Goal: Task Accomplishment & Management: Use online tool/utility

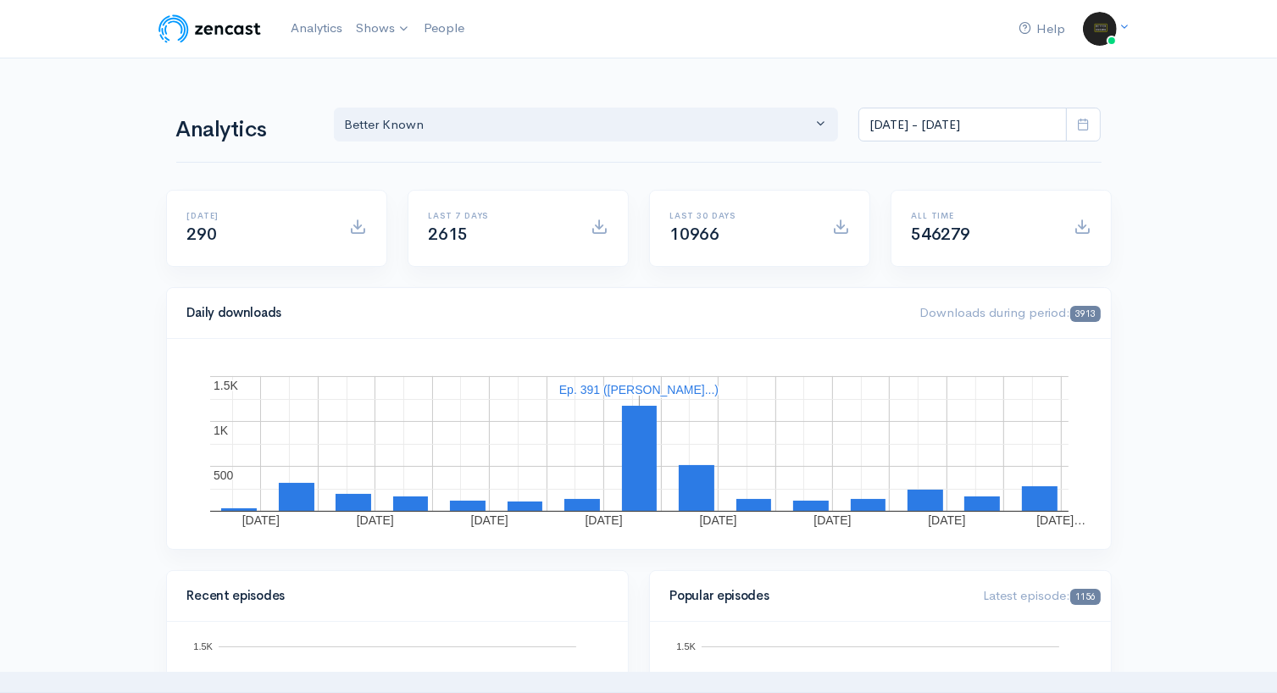
click at [1081, 127] on icon at bounding box center [1083, 124] width 13 height 13
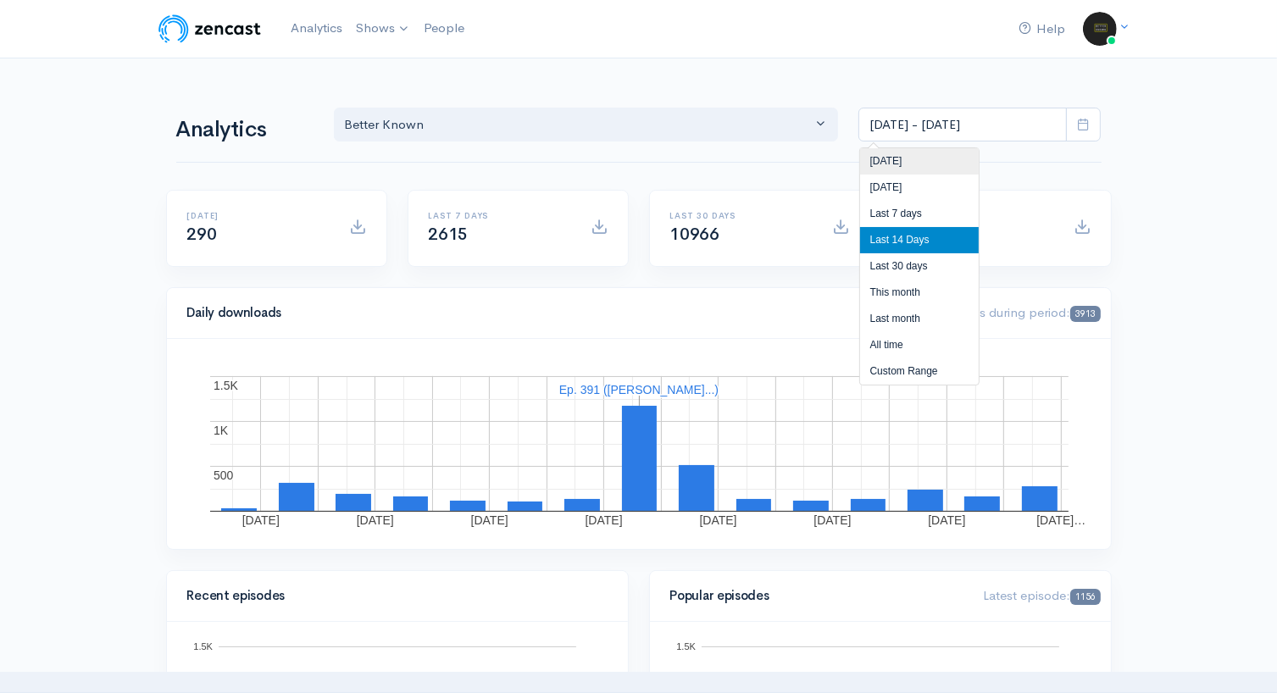
click at [929, 158] on li "[DATE]" at bounding box center [919, 161] width 119 height 26
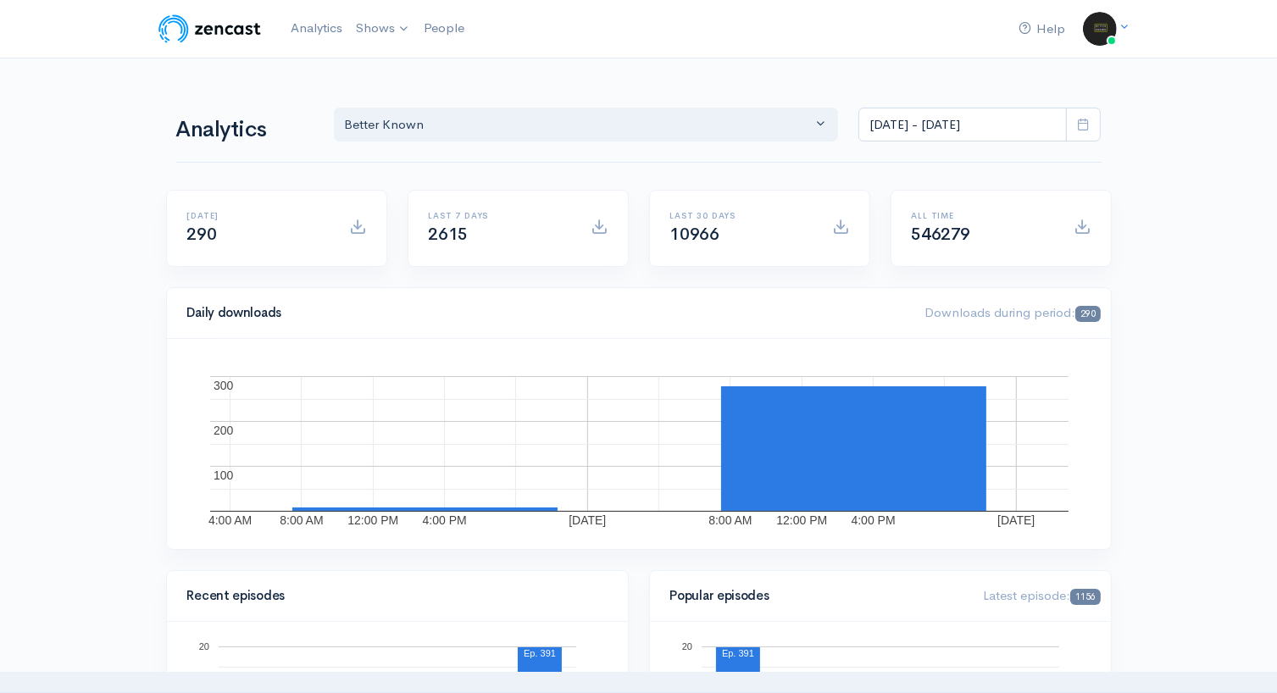
scroll to position [607, 0]
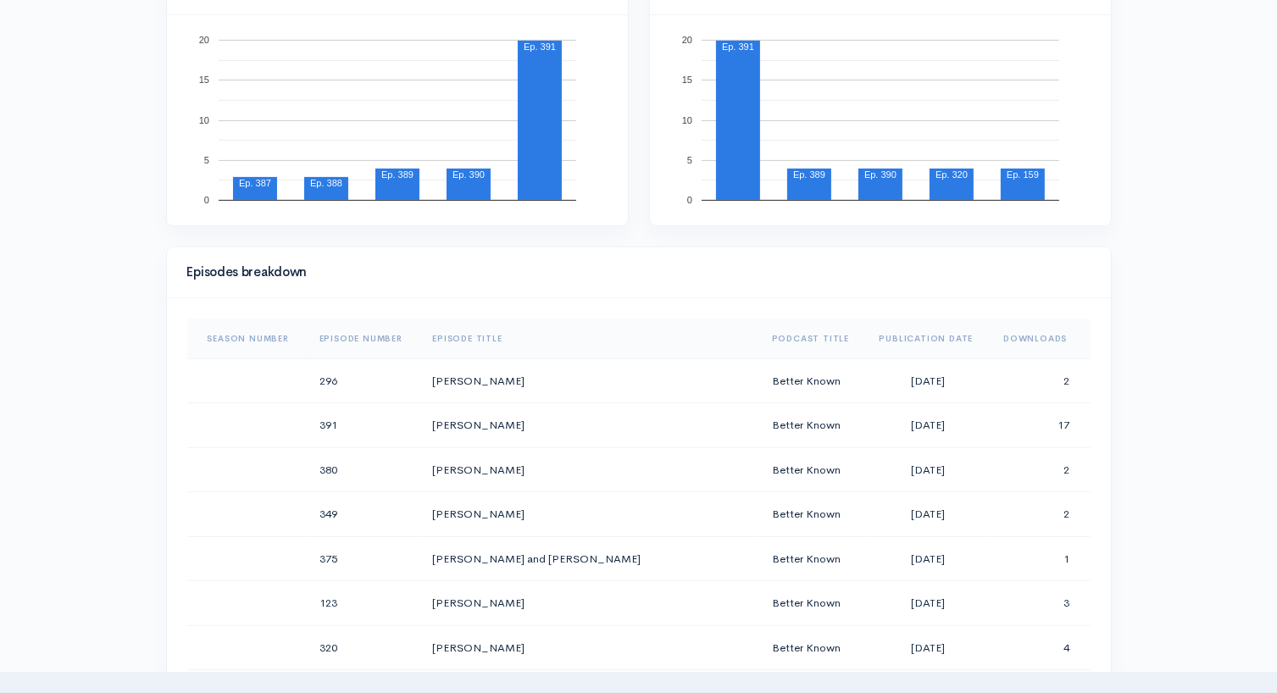
click at [1015, 337] on th "Downloads" at bounding box center [1040, 339] width 100 height 41
click at [1015, 337] on th "Downloads" at bounding box center [1035, 339] width 112 height 41
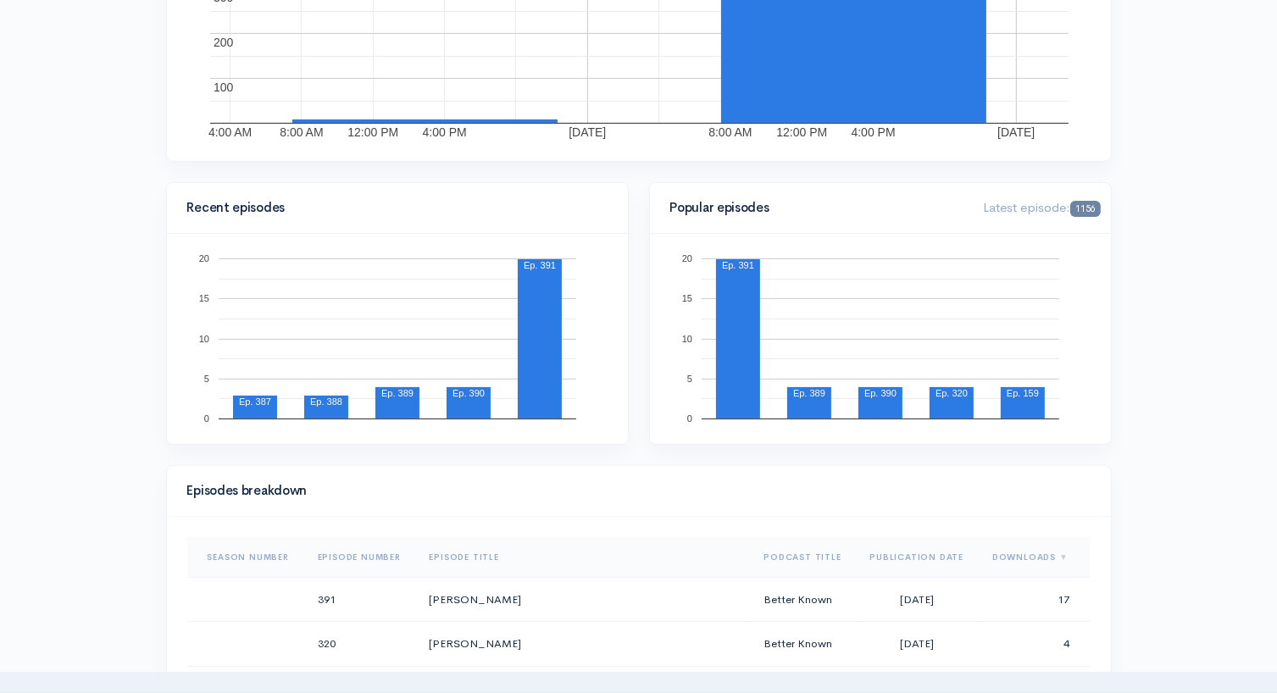
scroll to position [0, 0]
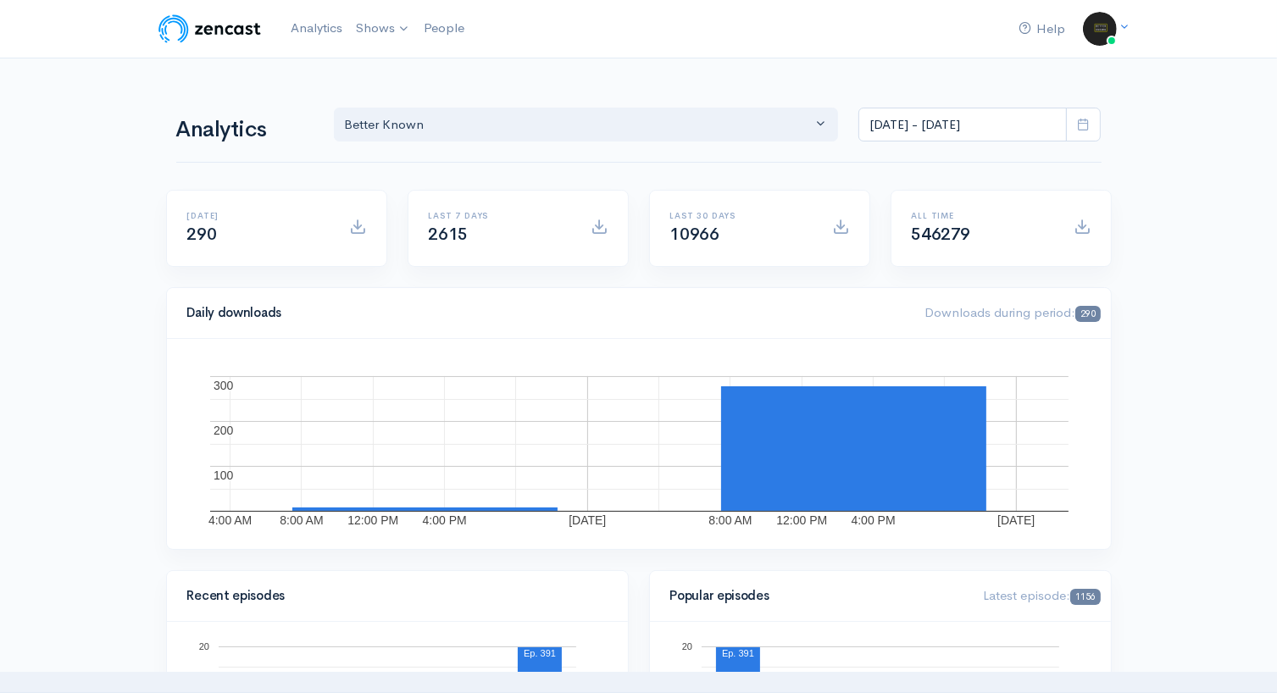
click at [1079, 129] on icon at bounding box center [1083, 124] width 13 height 13
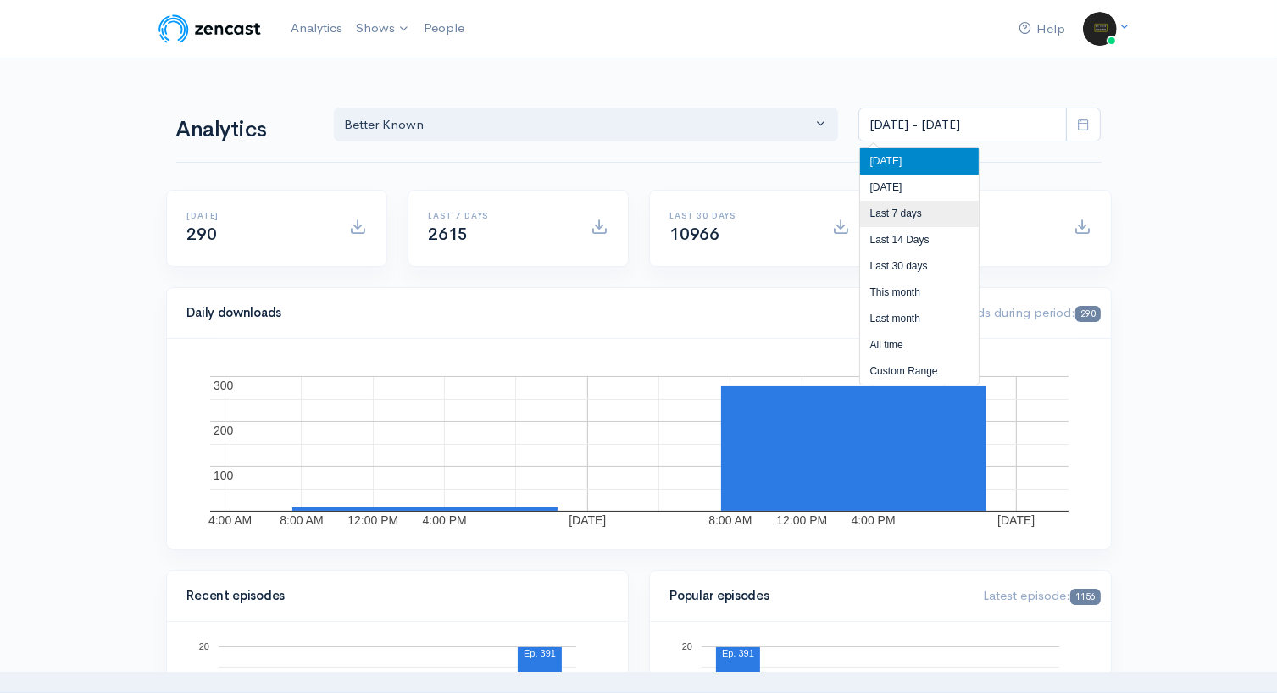
click at [922, 211] on li "Last 7 days" at bounding box center [919, 214] width 119 height 26
type input "[DATE] - [DATE]"
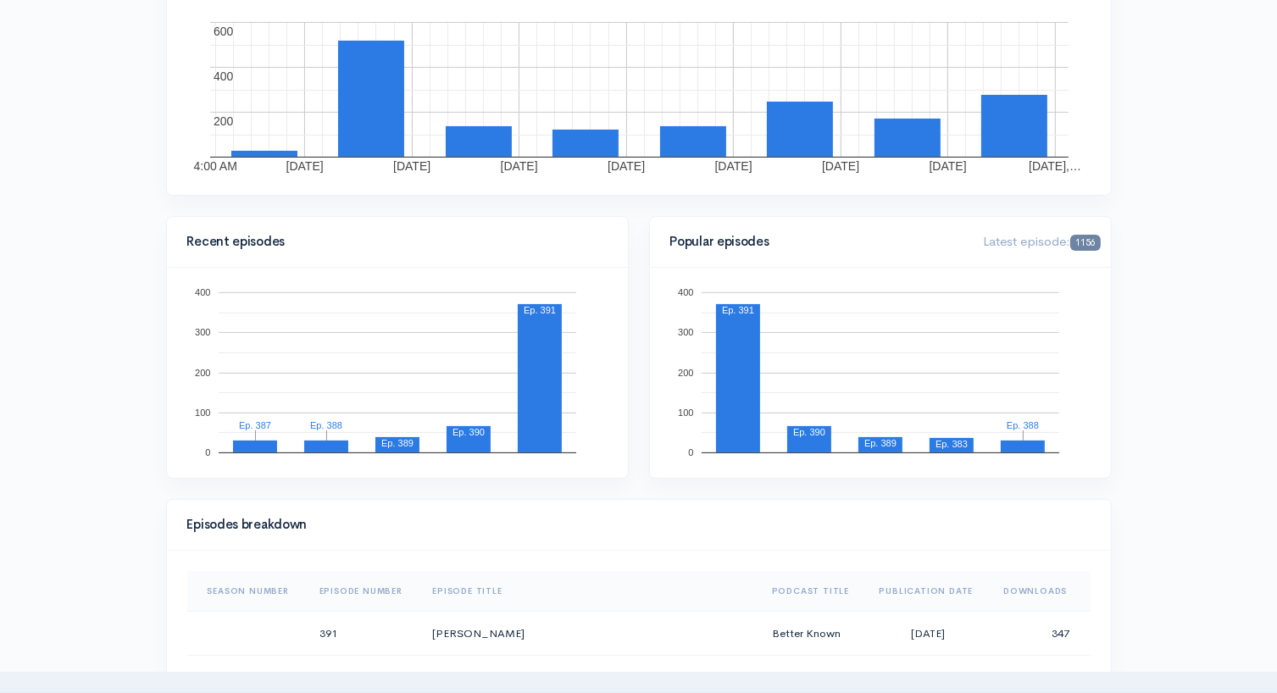
scroll to position [430, 0]
